Goal: Task Accomplishment & Management: Use online tool/utility

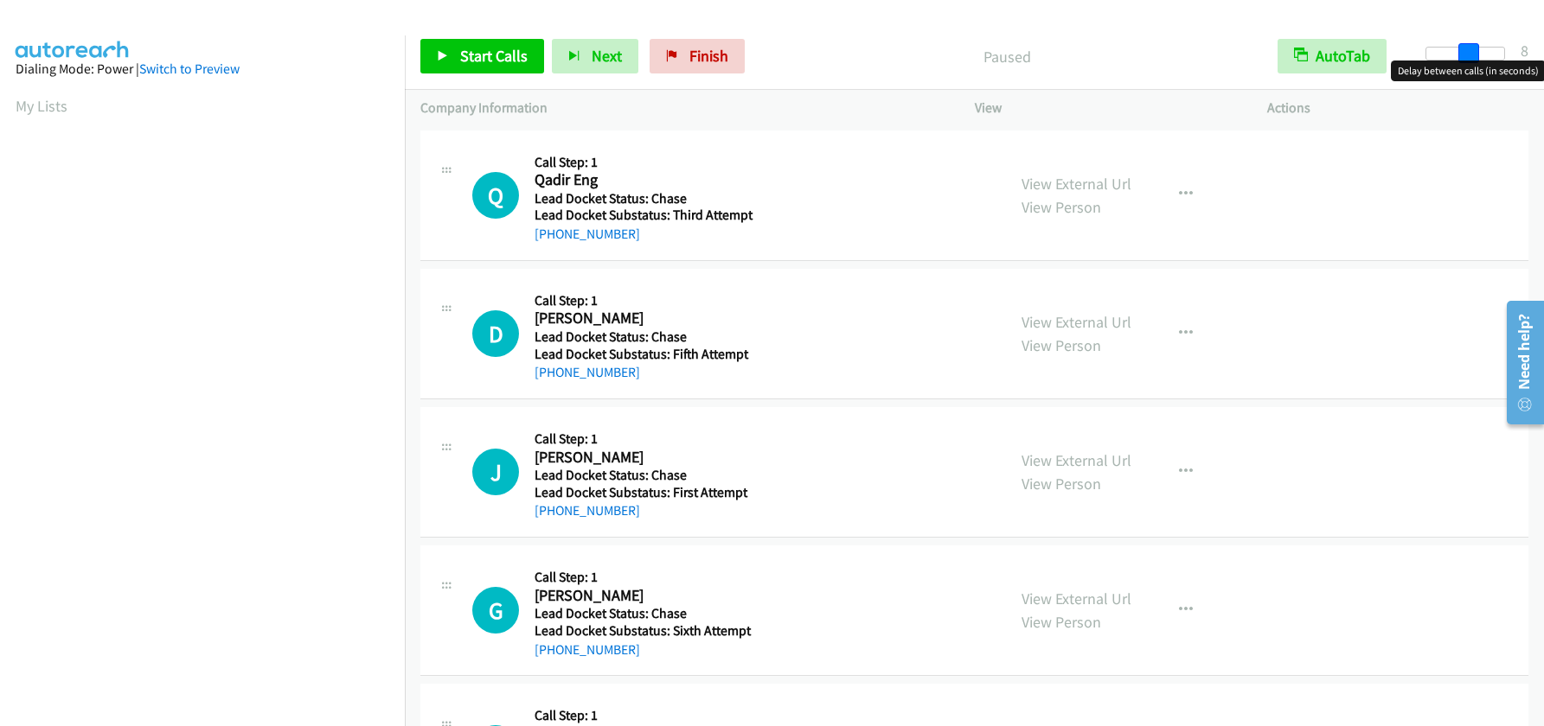
drag, startPoint x: 1427, startPoint y: 54, endPoint x: 1469, endPoint y: 51, distance: 41.7
click at [1469, 51] on span at bounding box center [1468, 53] width 21 height 21
click at [1462, 53] on span at bounding box center [1463, 53] width 21 height 21
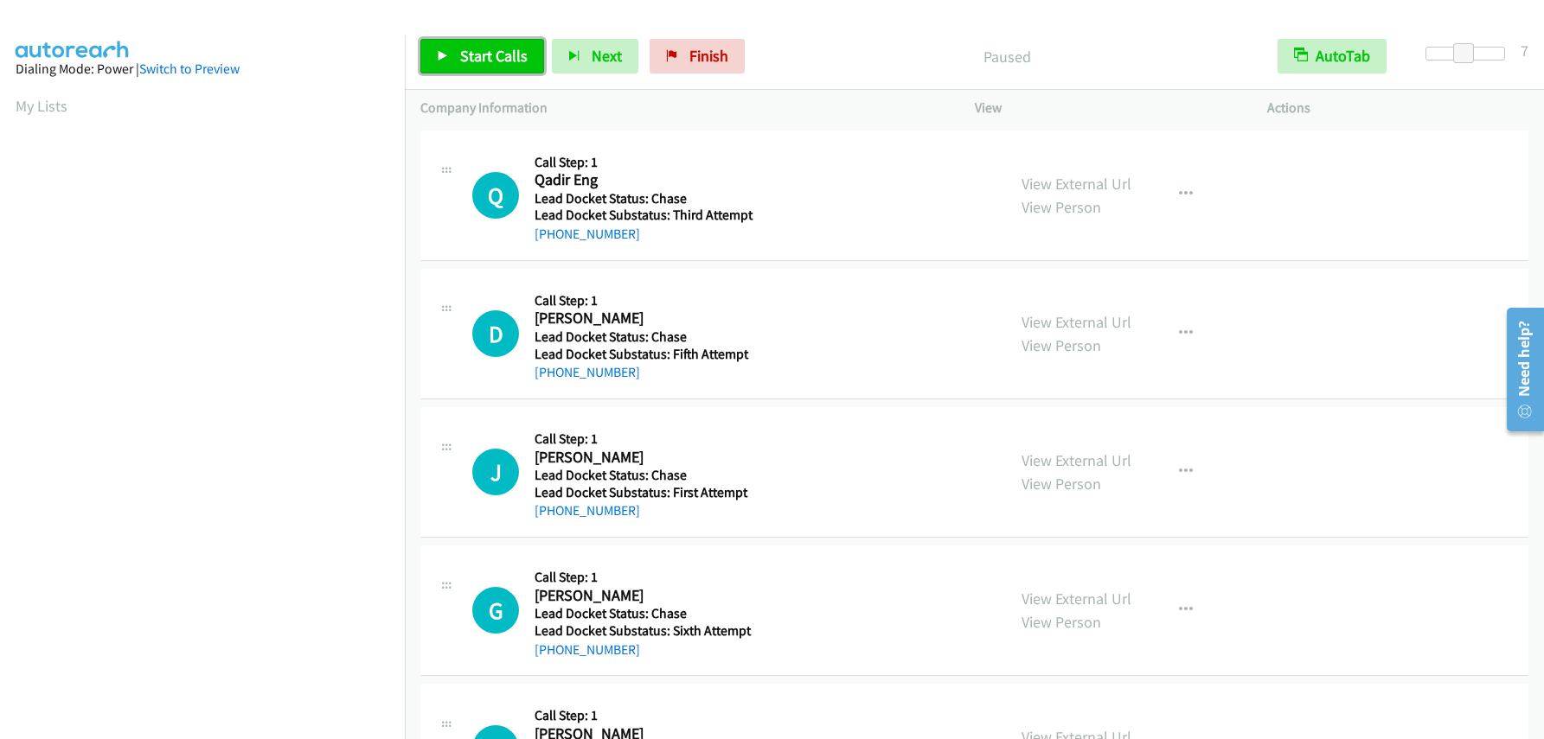
click at [509, 53] on span "Start Calls" at bounding box center [493, 56] width 67 height 20
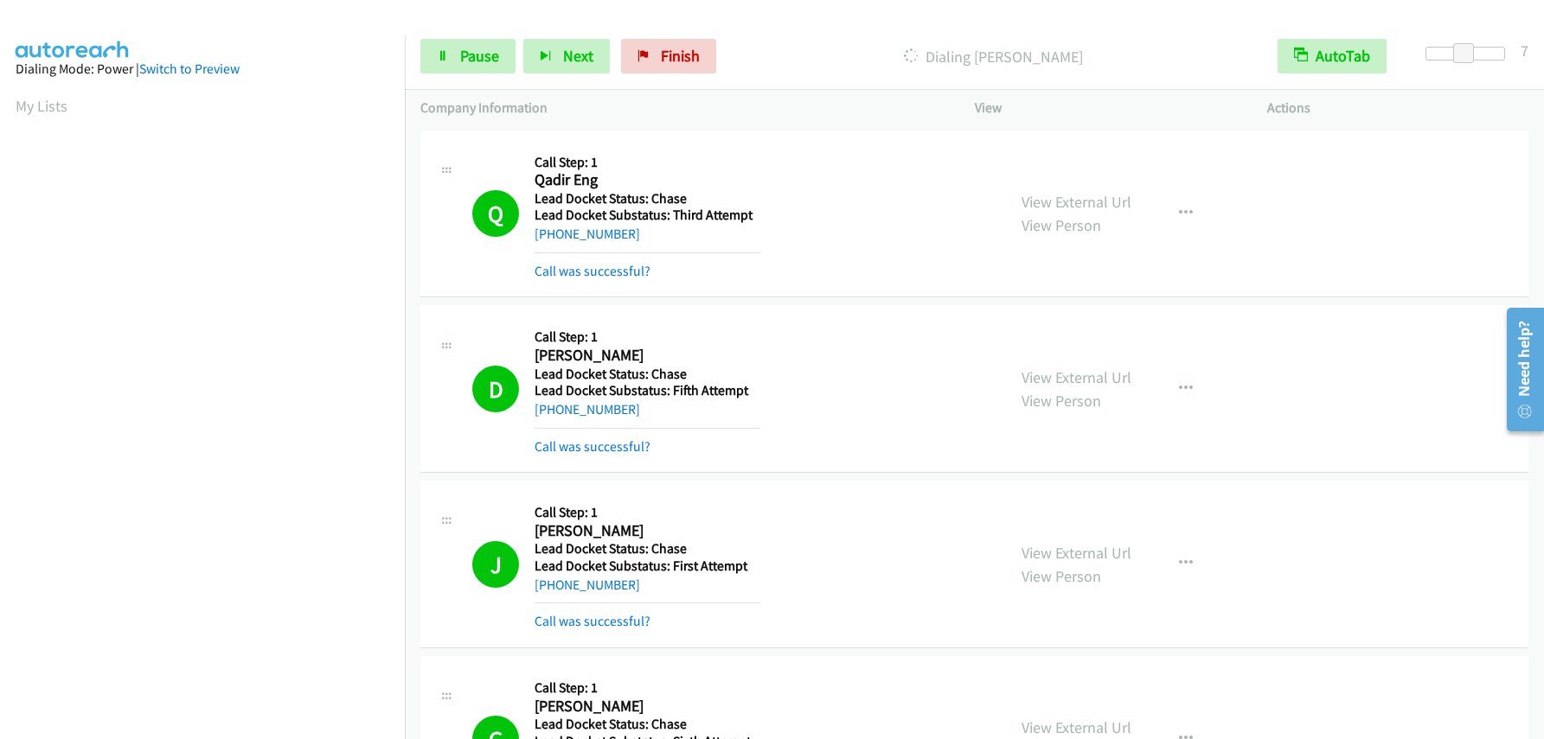
scroll to position [230, 0]
click at [470, 58] on span "Pause" at bounding box center [479, 56] width 39 height 20
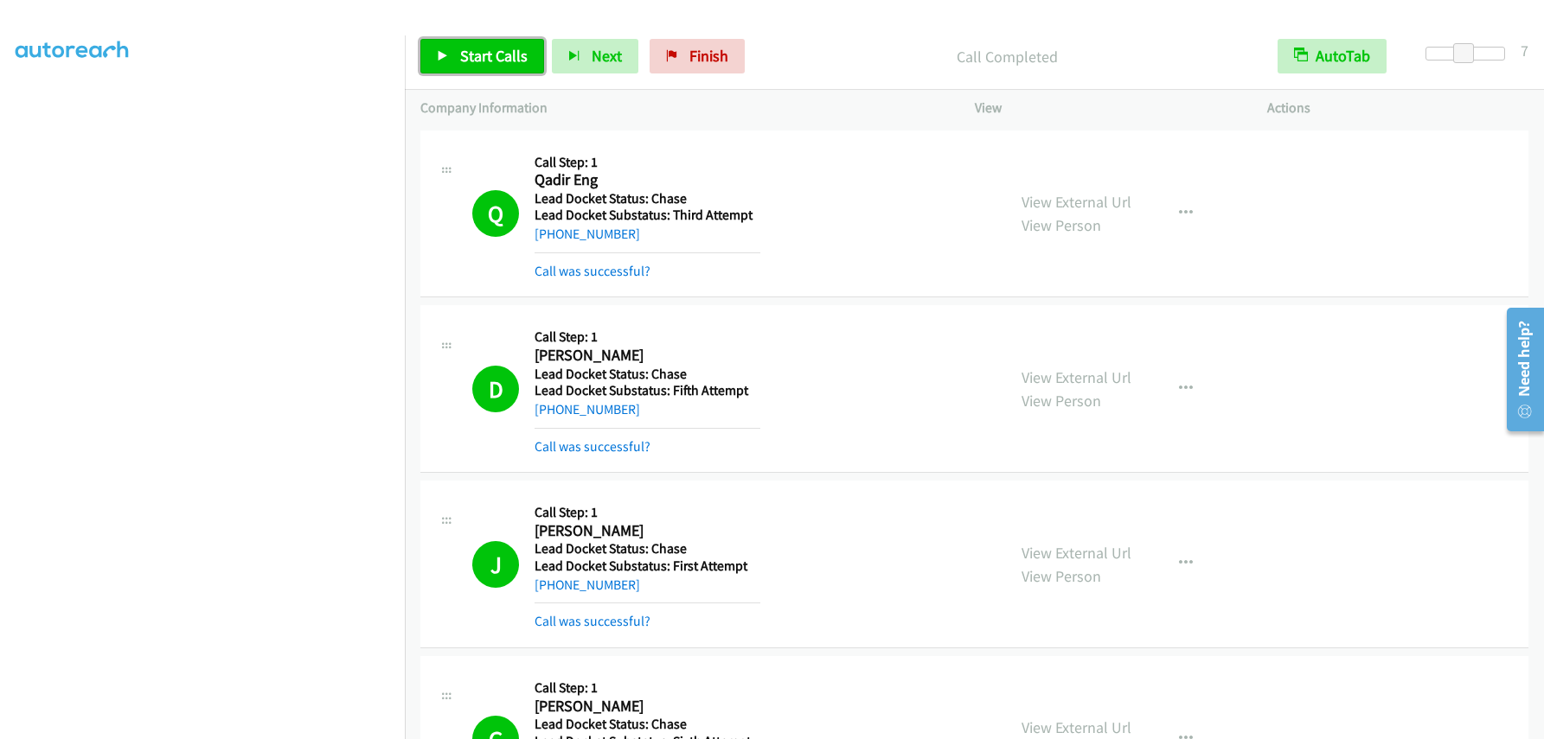
click at [481, 45] on link "Start Calls" at bounding box center [482, 56] width 124 height 35
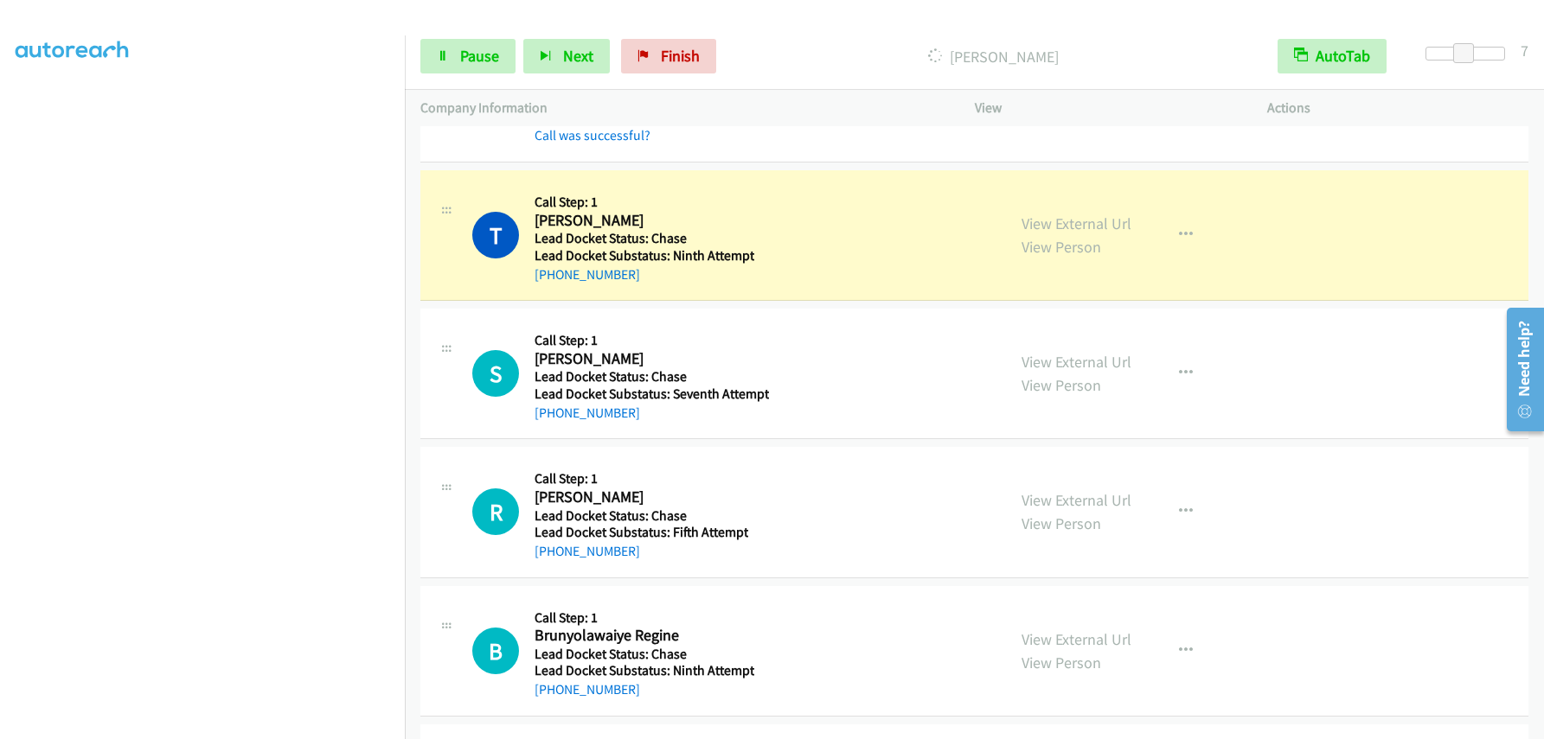
scroll to position [1384, 0]
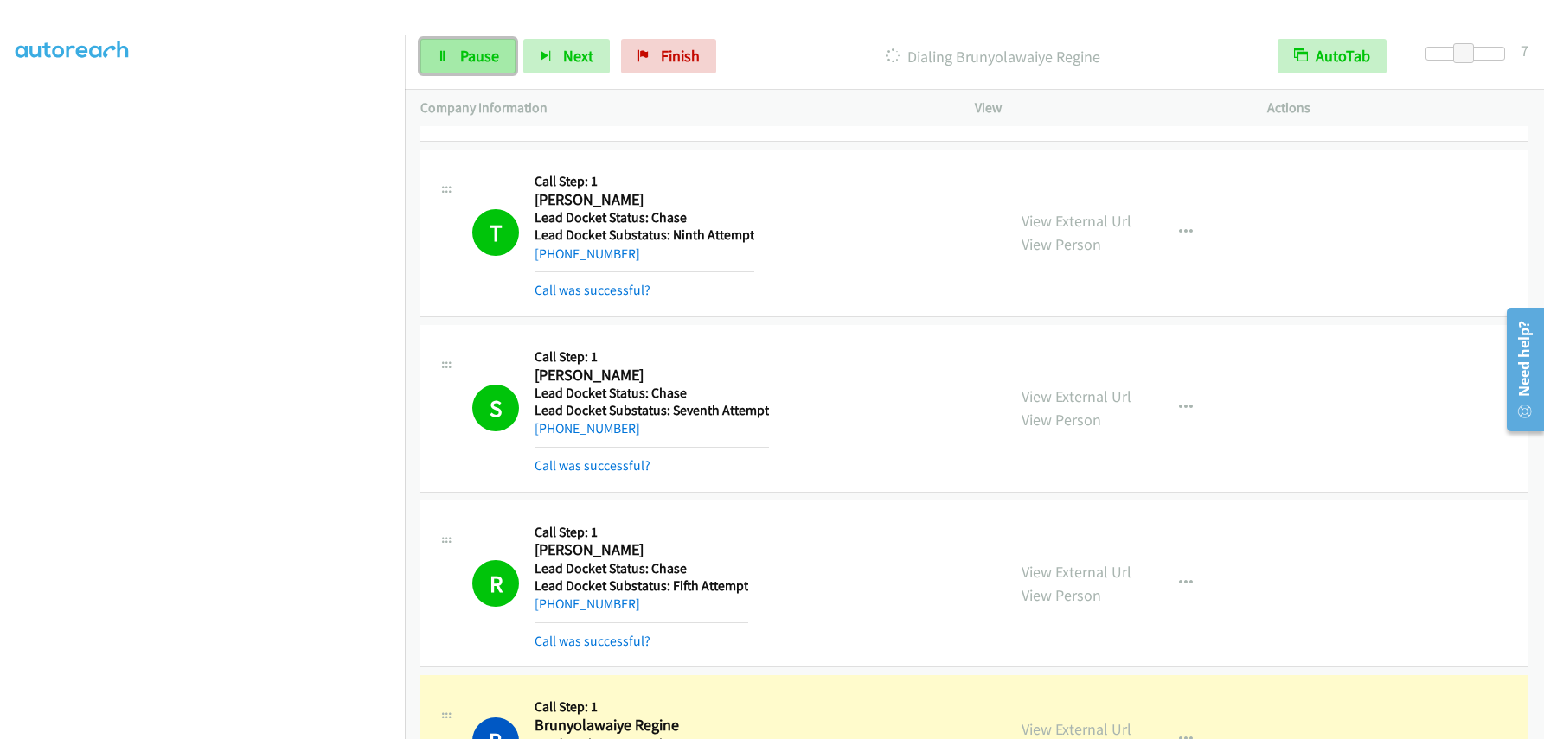
click at [472, 52] on span "Pause" at bounding box center [479, 56] width 39 height 20
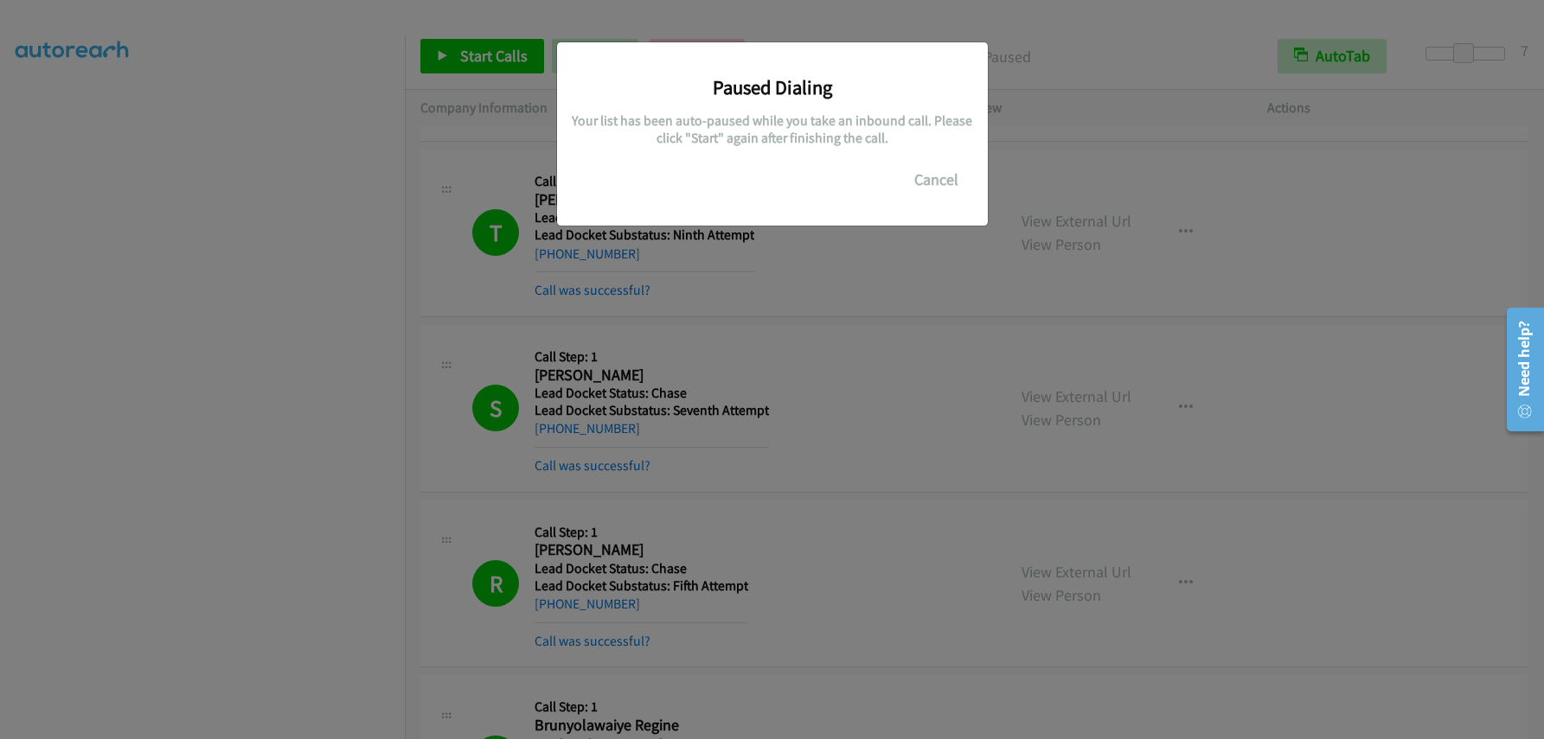
click at [154, 252] on div "Paused Dialing Your list has been auto-paused while you take an inbound call. P…" at bounding box center [772, 378] width 1544 height 724
click at [287, 265] on div "Paused Dialing Your list has been auto-paused while you take an inbound call. P…" at bounding box center [772, 378] width 1544 height 724
click at [995, 94] on div "Paused Dialing Your list has been auto-paused while you take an inbound call. P…" at bounding box center [772, 378] width 1544 height 724
click at [864, 116] on h5 "Your list has been auto-paused while you take an inbound call. Please click "St…" at bounding box center [772, 129] width 405 height 34
click at [928, 176] on button "Cancel" at bounding box center [936, 180] width 77 height 35
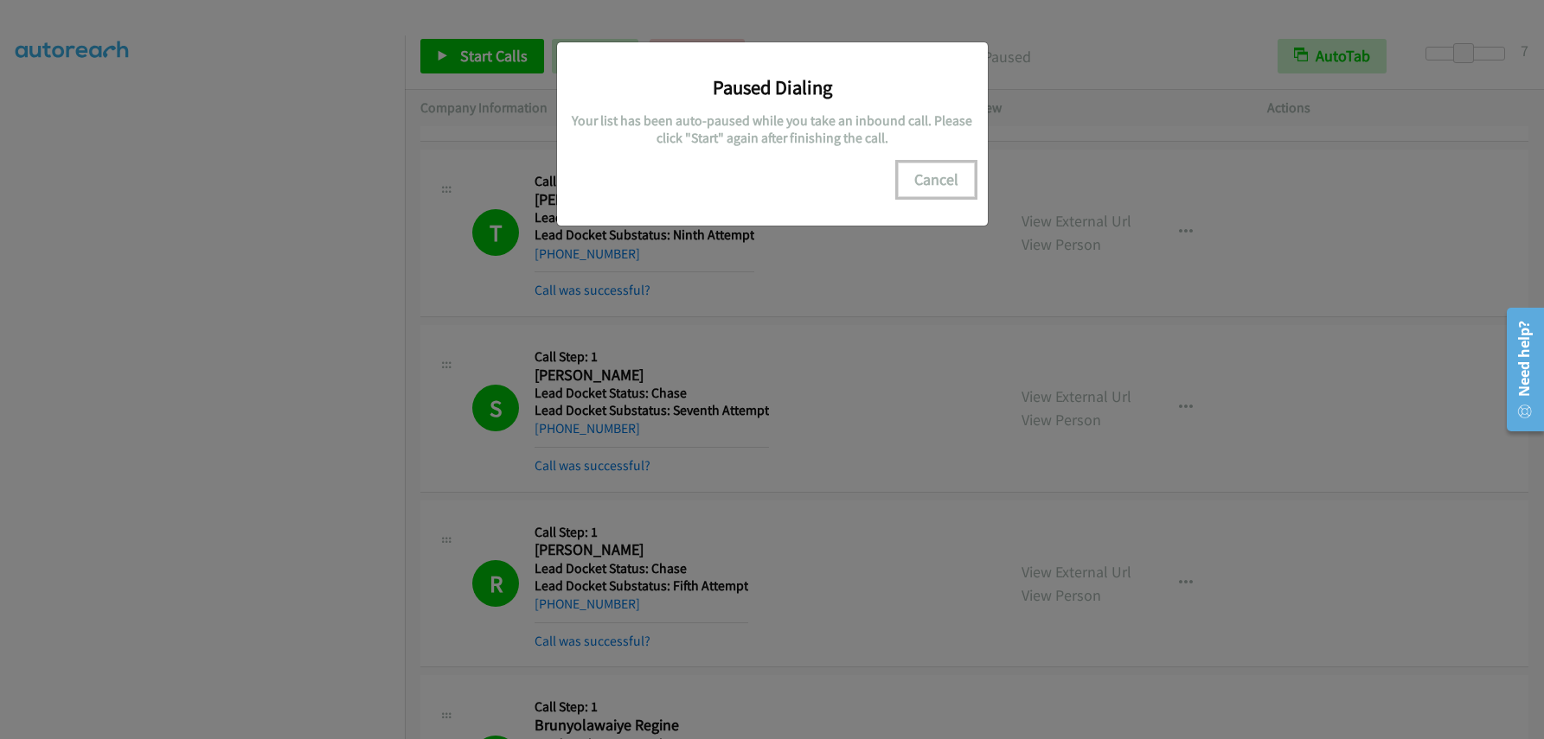
click at [912, 183] on button "Cancel" at bounding box center [936, 180] width 77 height 35
click at [297, 169] on div "Paused Dialing Your list has been auto-paused while you take an inbound call. P…" at bounding box center [772, 378] width 1544 height 724
click at [316, 423] on div "Paused Dialing Your list has been auto-paused while you take an inbound call. P…" at bounding box center [772, 378] width 1544 height 724
click at [451, 71] on div "Paused Dialing Your list has been auto-paused while you take an inbound call. P…" at bounding box center [772, 378] width 1544 height 724
click at [906, 95] on h3 "Paused Dialing" at bounding box center [772, 87] width 405 height 24
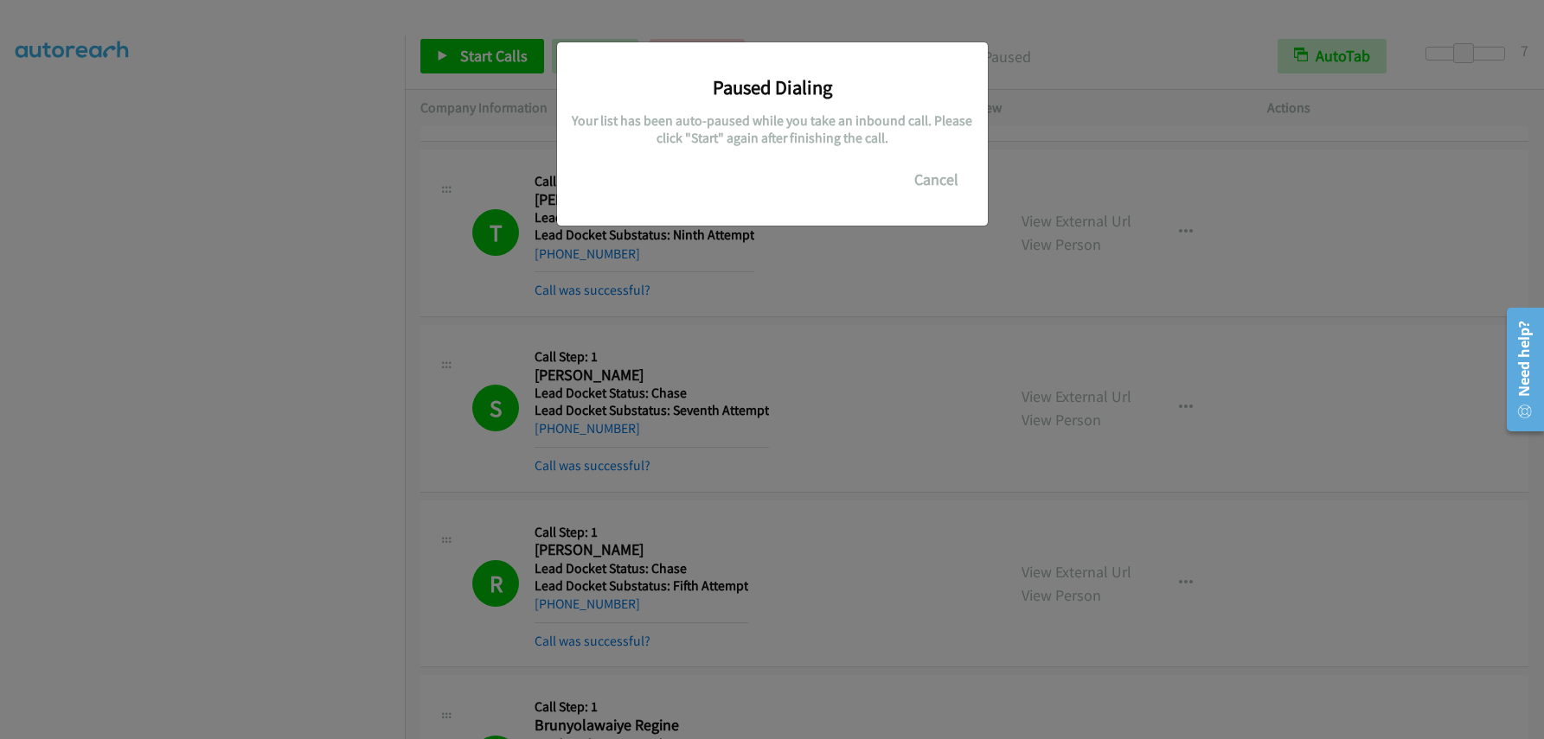
click at [827, 99] on h3 "Paused Dialing" at bounding box center [772, 87] width 405 height 24
click at [812, 93] on h3 "Paused Dialing" at bounding box center [772, 87] width 405 height 24
click at [928, 183] on button "Cancel" at bounding box center [936, 180] width 77 height 35
click at [157, 266] on div "Paused Dialing Your list has been auto-paused while you take an inbound call. P…" at bounding box center [772, 378] width 1544 height 724
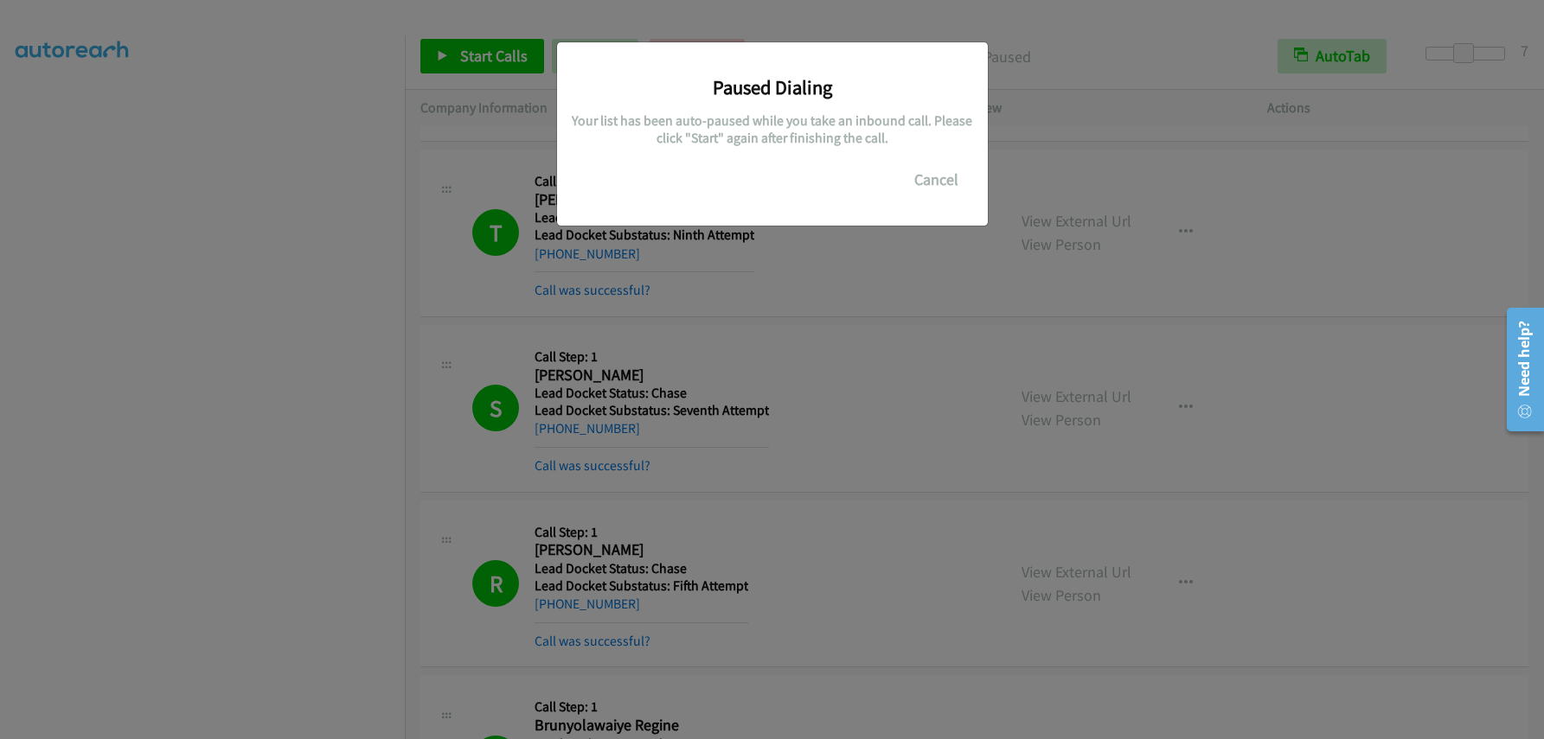
click at [810, 50] on div "Paused Dialing Your list has been auto-paused while you take an inbound call. P…" at bounding box center [772, 133] width 431 height 183
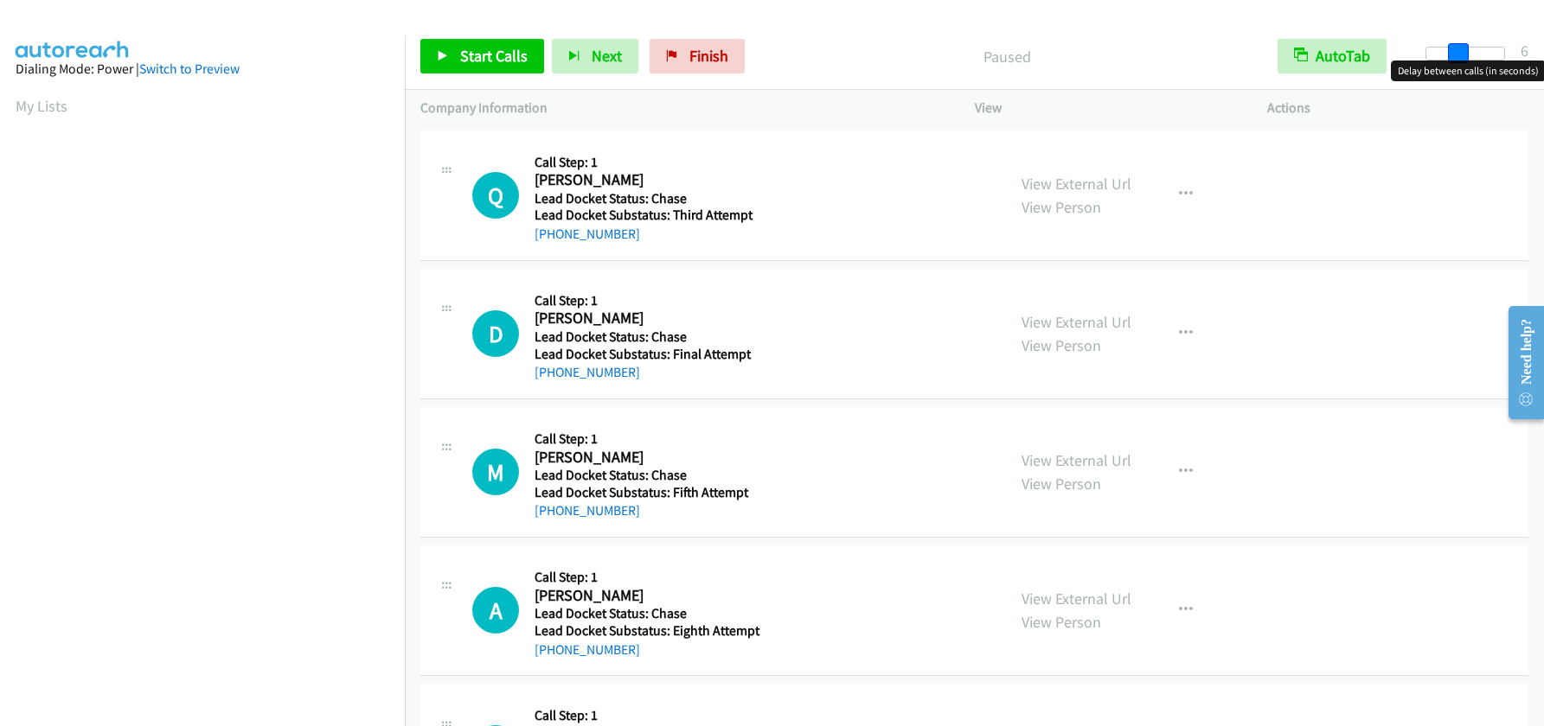
drag, startPoint x: 1430, startPoint y: 52, endPoint x: 1457, endPoint y: 54, distance: 27.7
click at [1457, 54] on span at bounding box center [1458, 53] width 21 height 21
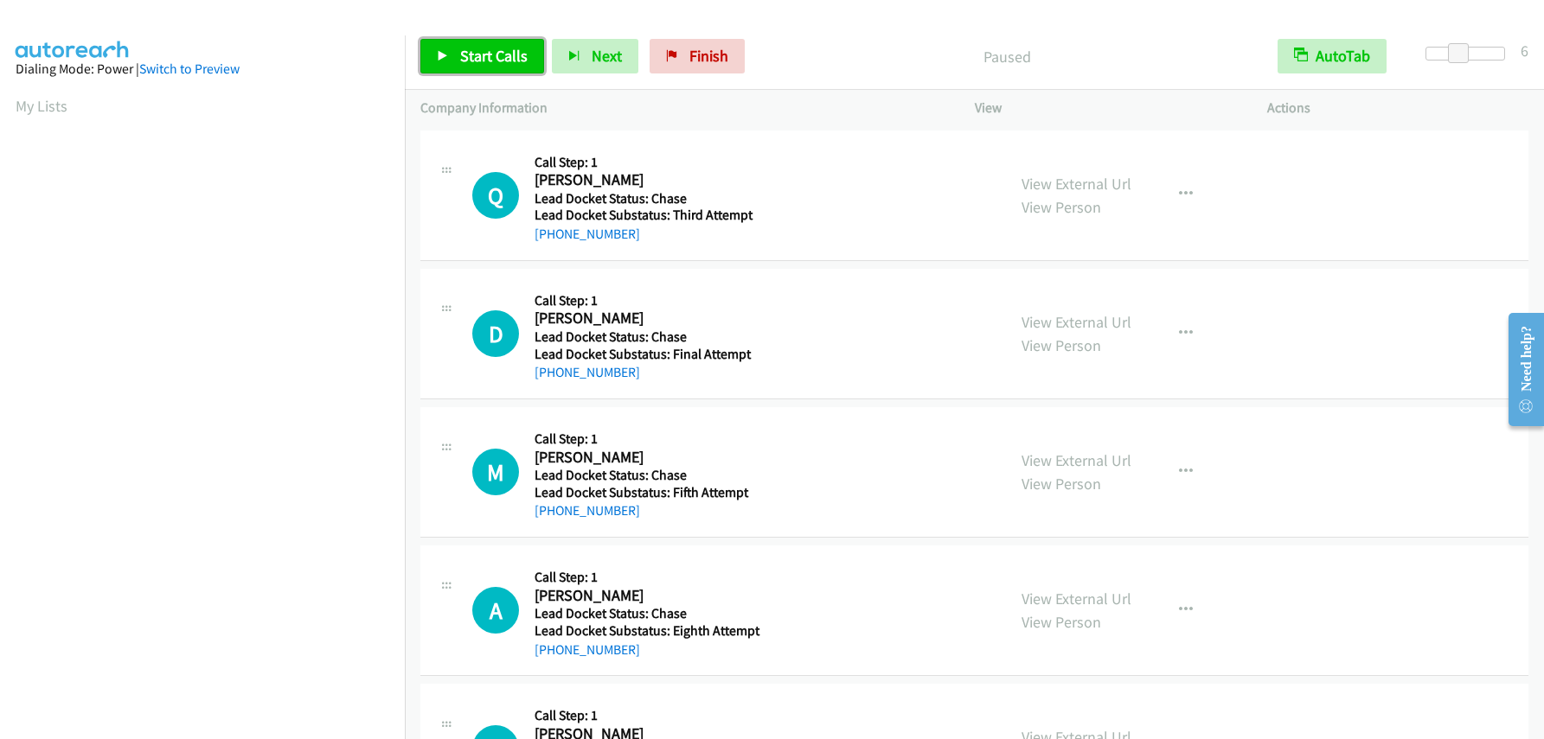
click at [476, 48] on span "Start Calls" at bounding box center [493, 56] width 67 height 20
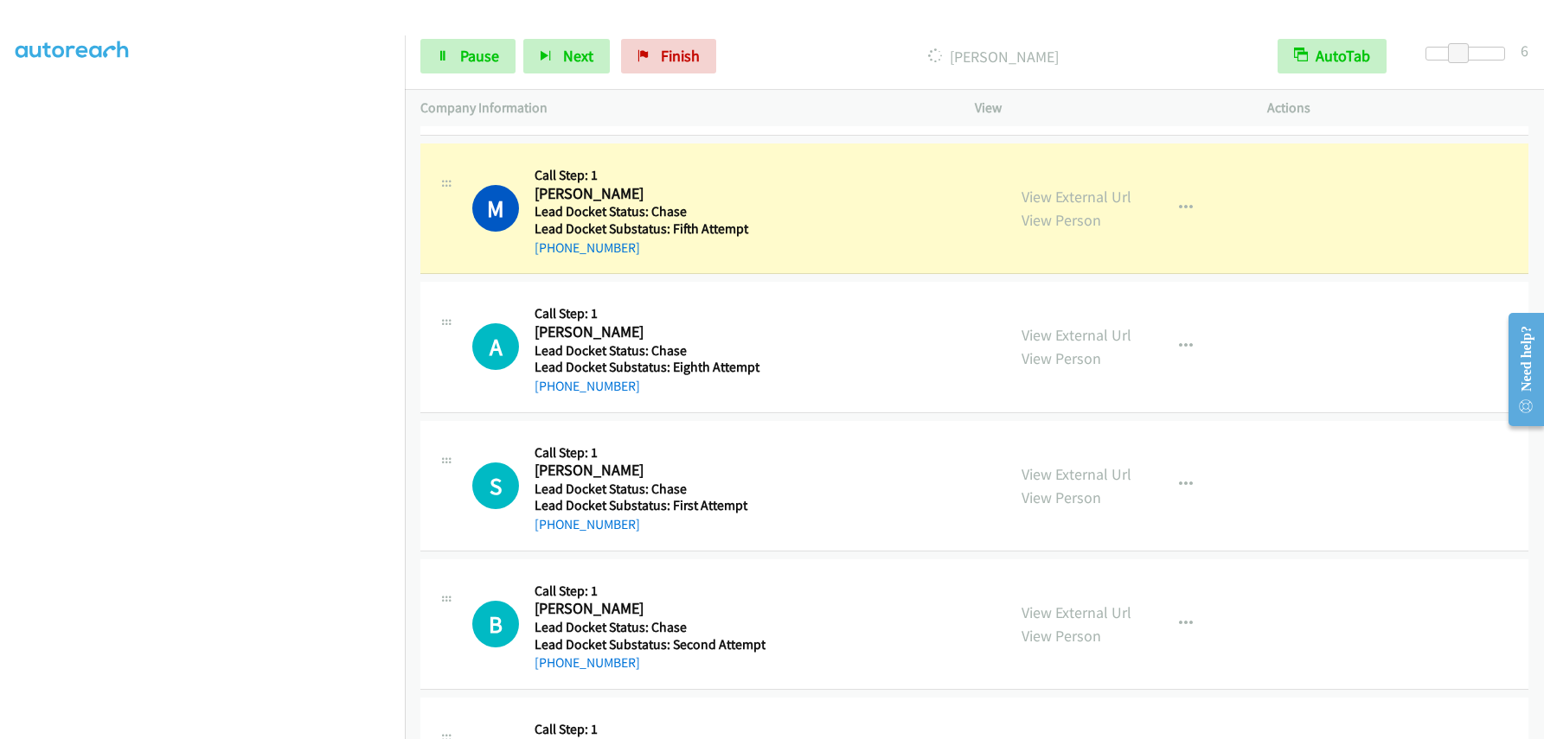
scroll to position [346, 0]
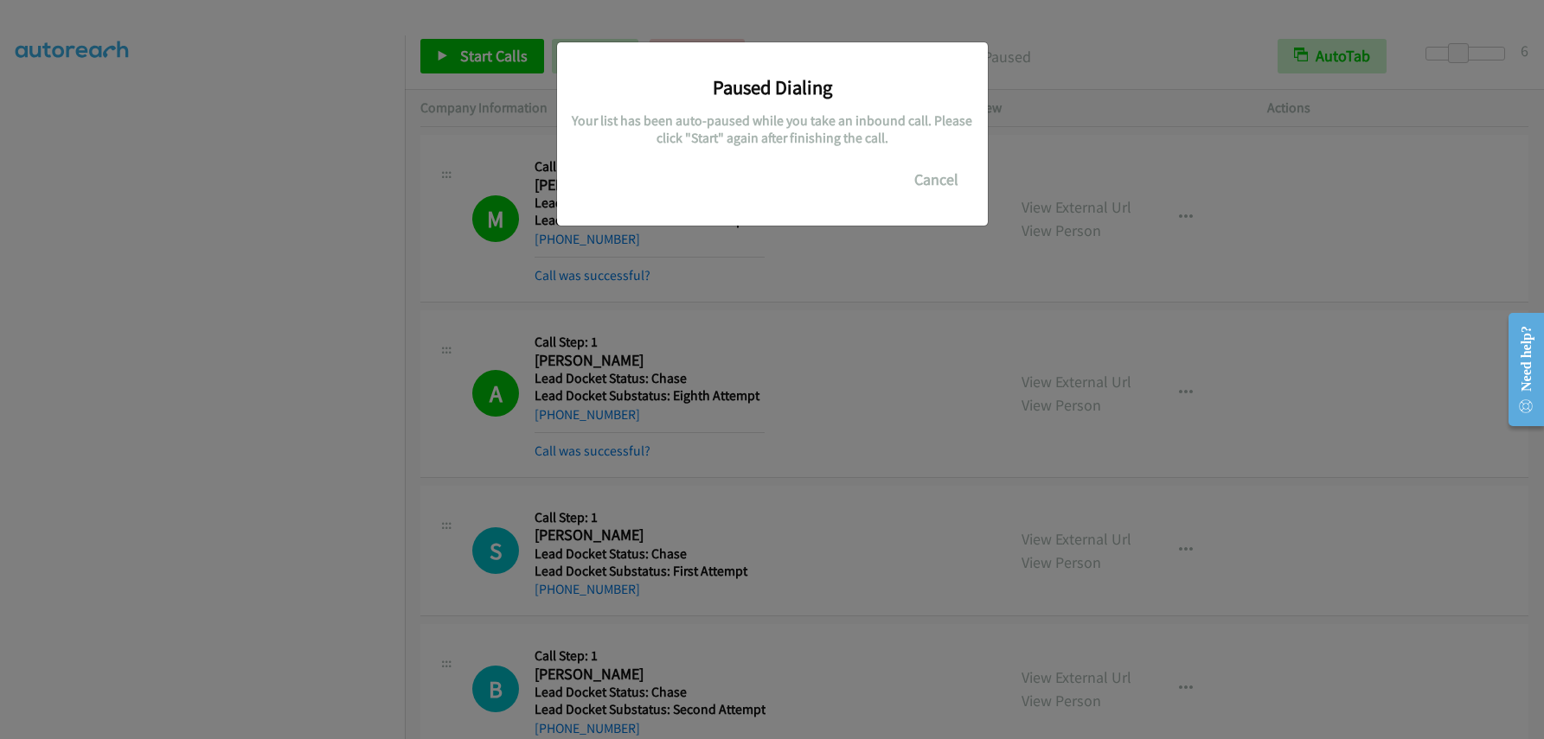
click at [875, 166] on div "Paused Dialing Your list has been auto-paused while you take an inbound call. P…" at bounding box center [772, 126] width 405 height 142
click at [845, 86] on h3 "Paused Dialing" at bounding box center [772, 87] width 405 height 24
click at [848, 127] on h5 "Your list has been auto-paused while you take an inbound call. Please click "St…" at bounding box center [772, 129] width 405 height 34
click at [259, 275] on div "Paused Dialing Your list has been auto-paused while you take an inbound call. P…" at bounding box center [772, 378] width 1544 height 724
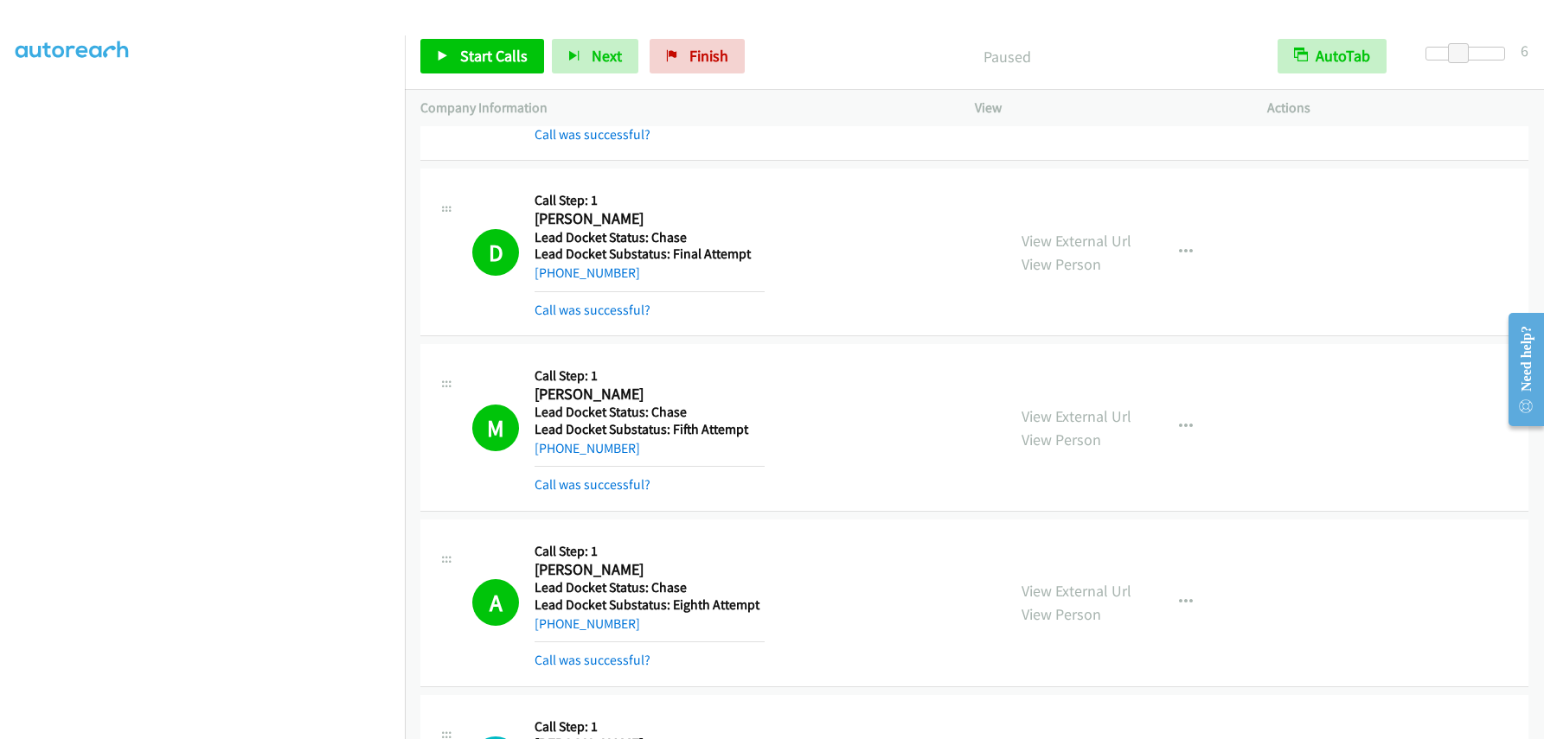
scroll to position [0, 0]
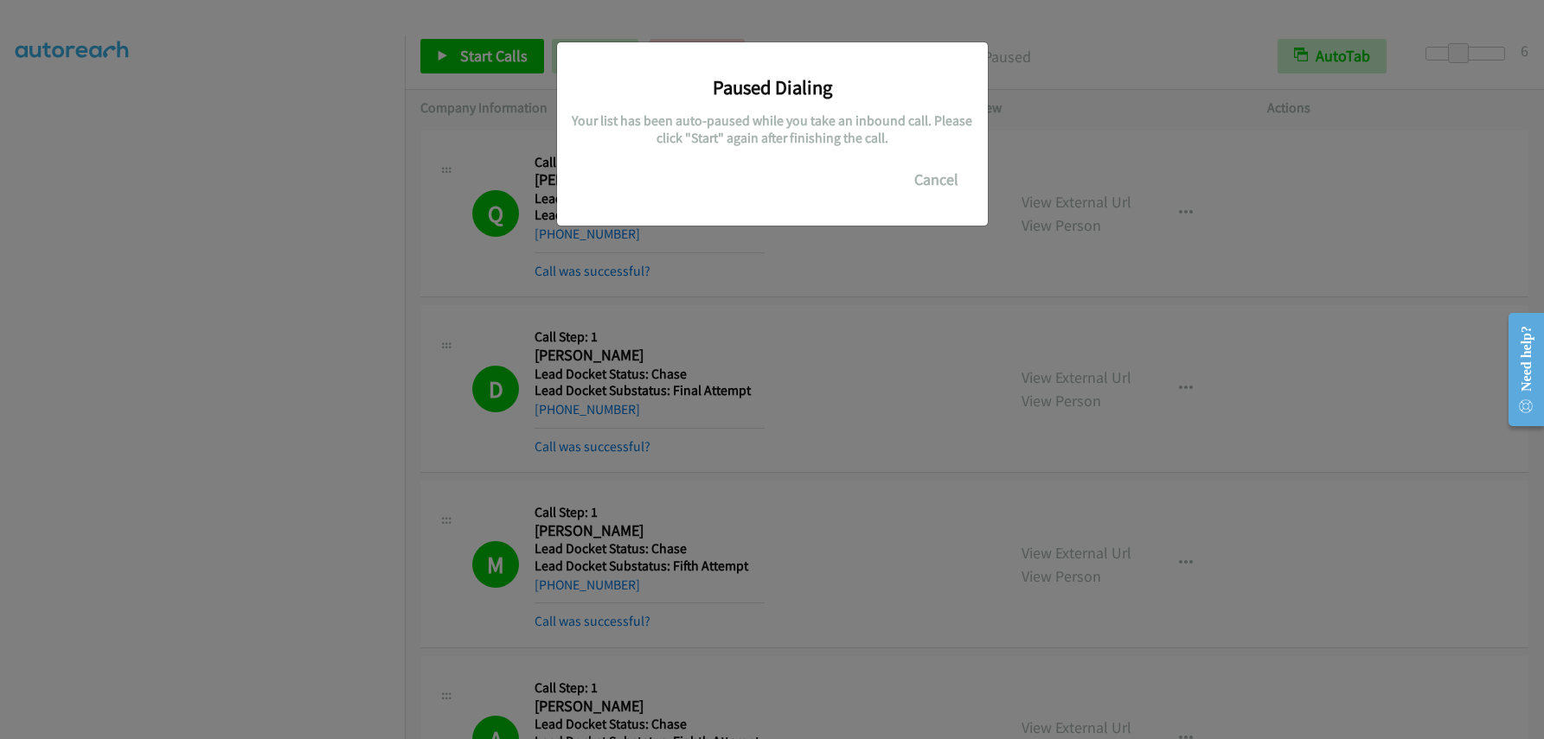
click at [326, 400] on div "Paused Dialing Your list has been auto-paused while you take an inbound call. P…" at bounding box center [772, 378] width 1544 height 724
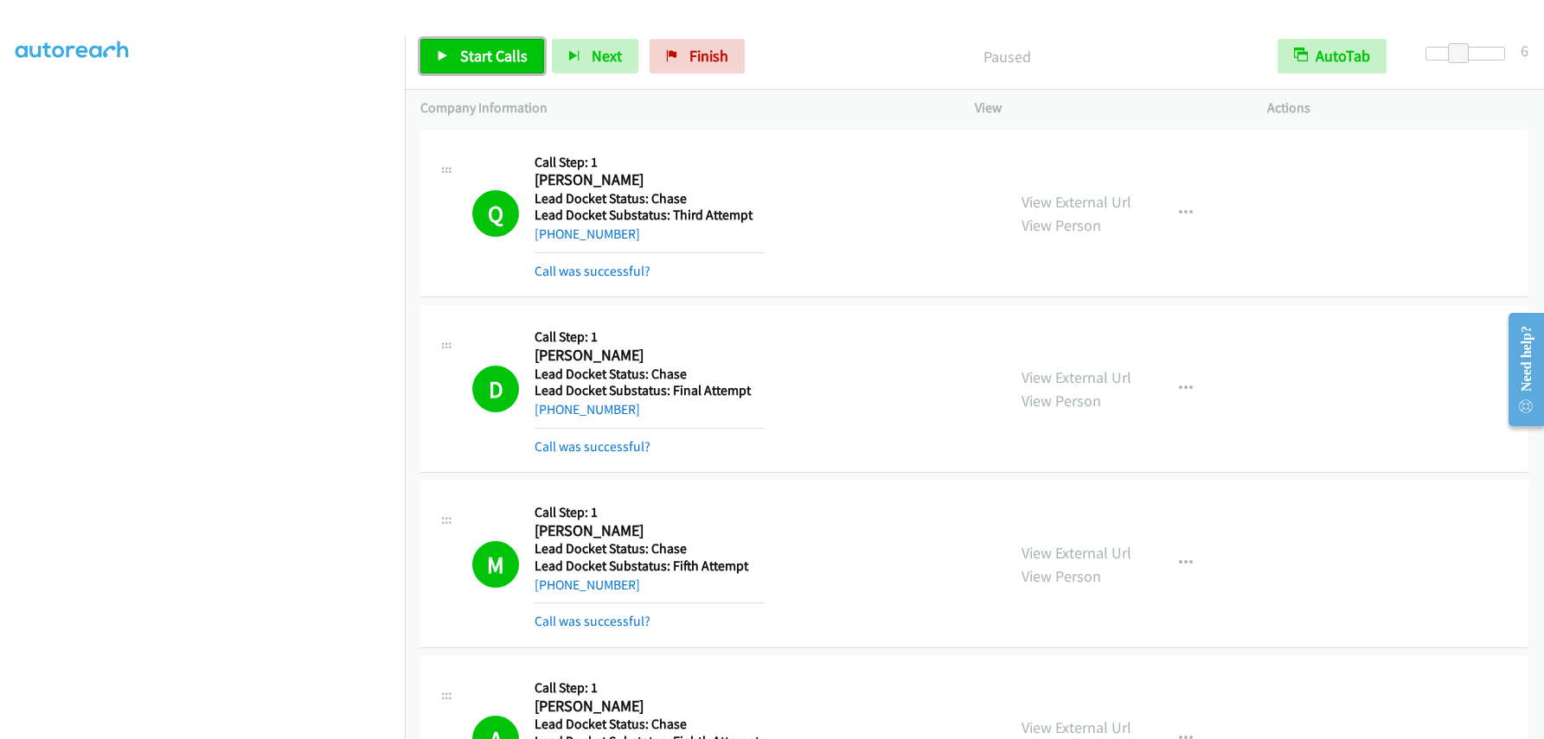
click at [477, 55] on span "Start Calls" at bounding box center [493, 56] width 67 height 20
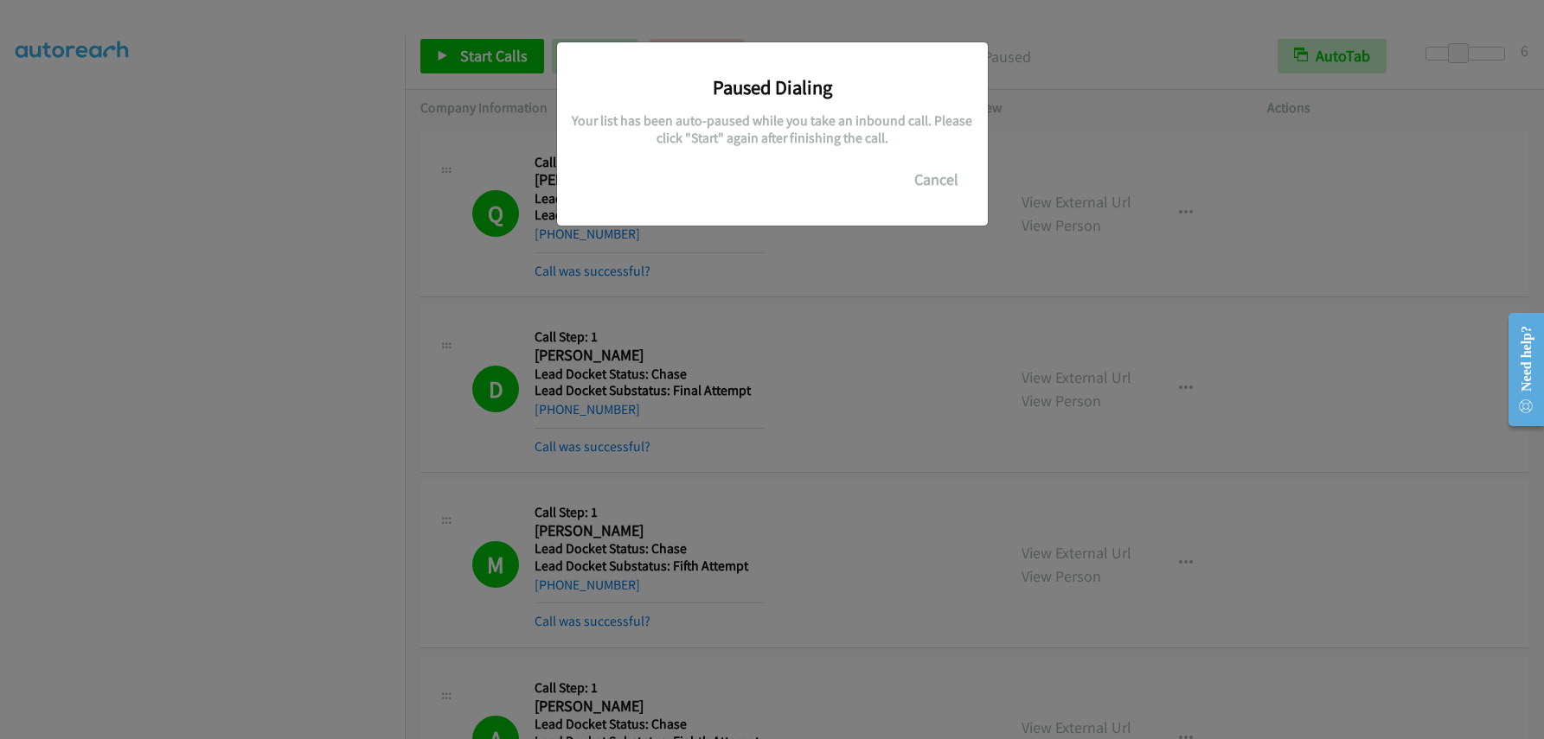
click at [338, 433] on div "Paused Dialing Your list has been auto-paused while you take an inbound call. P…" at bounding box center [772, 378] width 1544 height 724
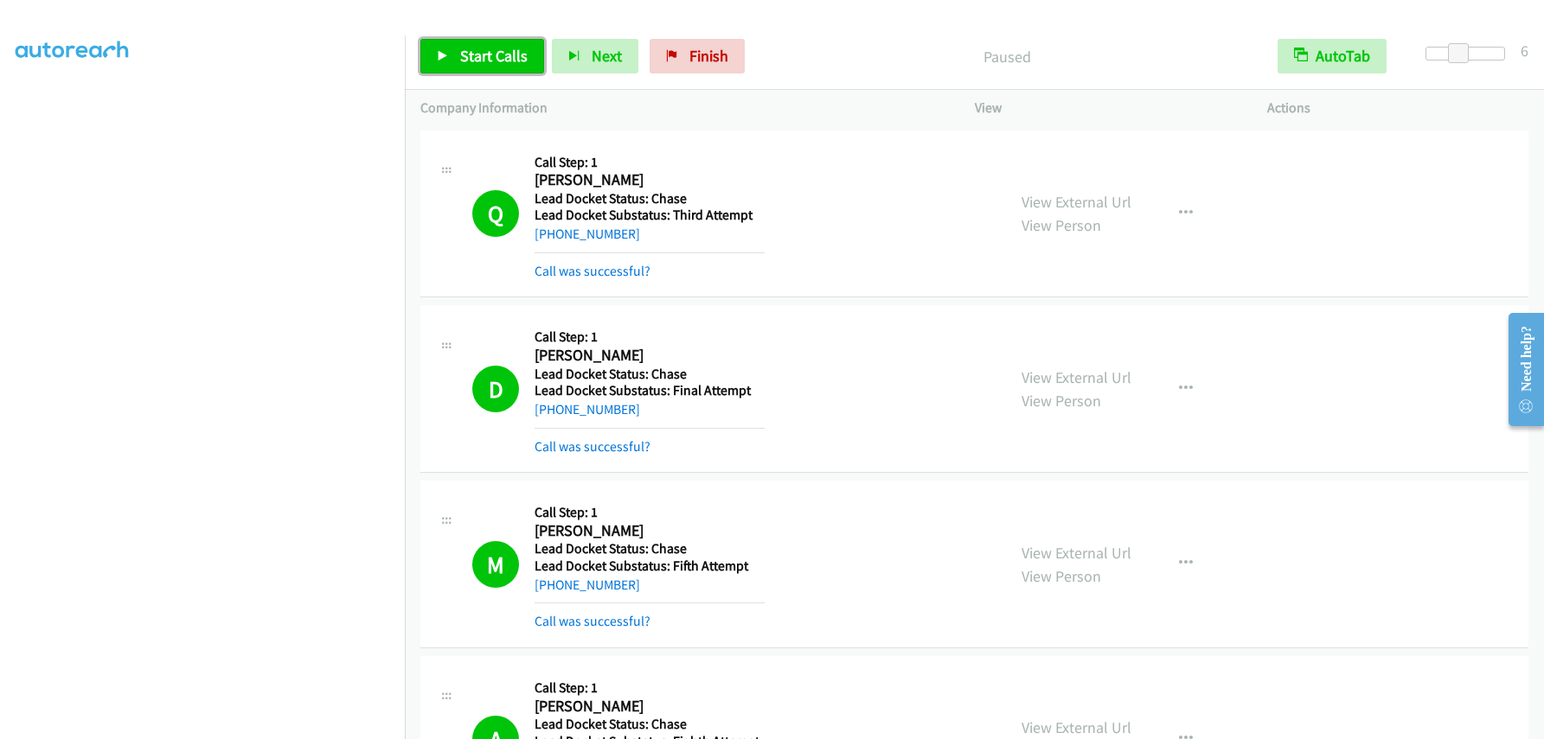
click at [509, 57] on span "Start Calls" at bounding box center [493, 56] width 67 height 20
click at [462, 58] on span "Pause" at bounding box center [479, 56] width 39 height 20
